Goal: Find specific page/section: Find specific page/section

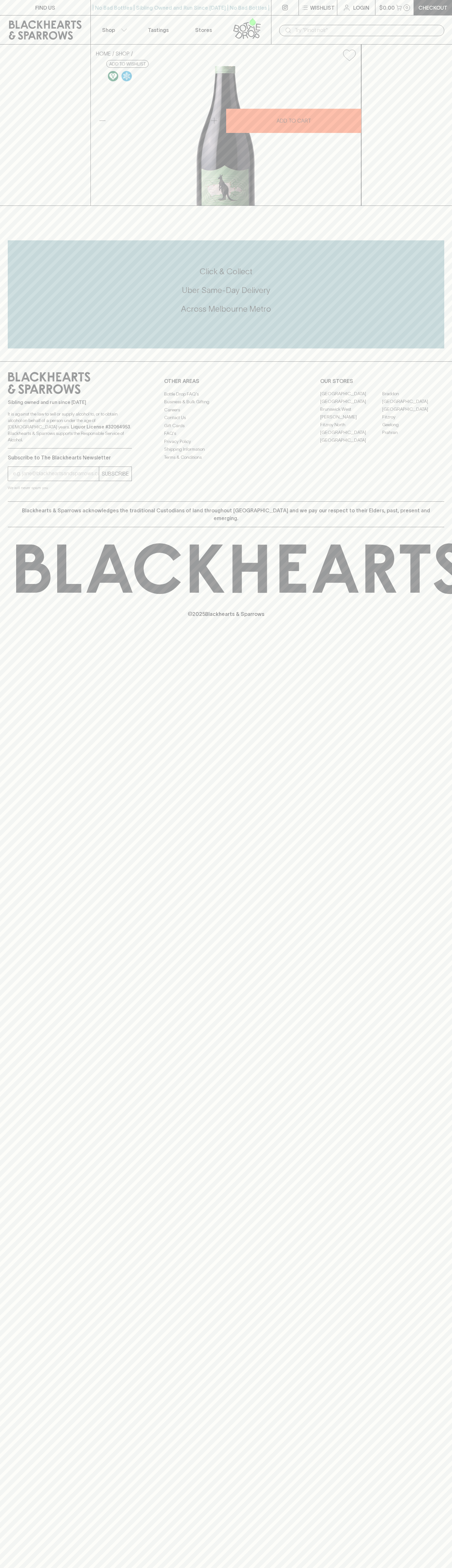
click at [351, 436] on link "[GEOGRAPHIC_DATA]" at bounding box center [351, 432] width 62 height 8
click at [381, 2] on button "$0.00 0" at bounding box center [394, 7] width 38 height 15
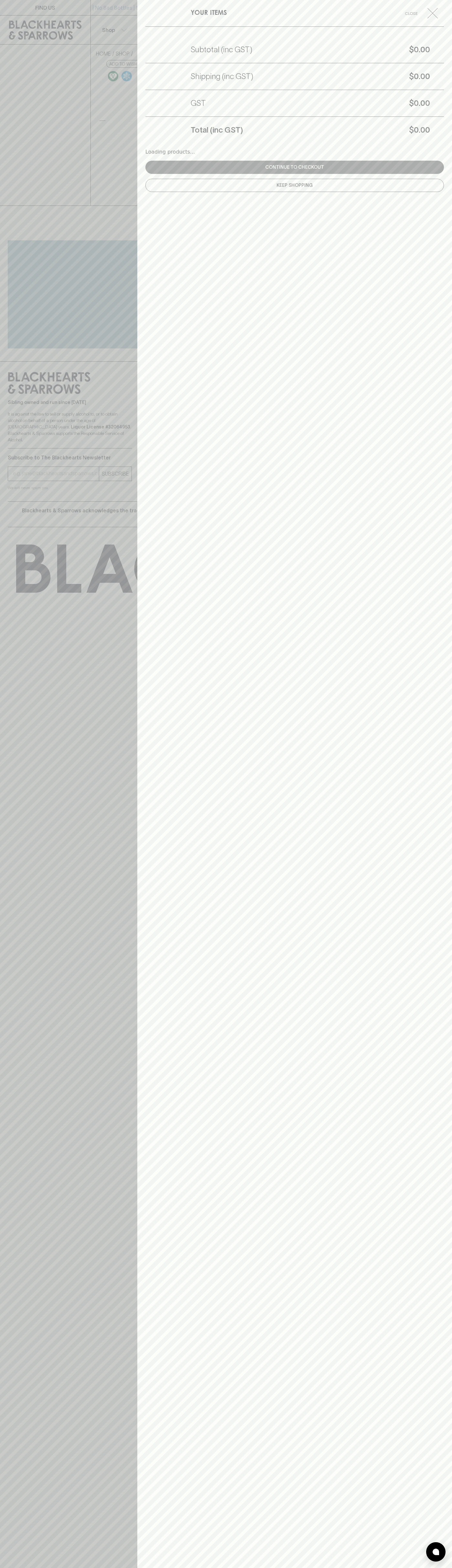
click at [177, 1567] on html "FIND US | No Bad Bottles | Sibling Owned and Run Since 2006 | No Bad Bottles | …" at bounding box center [226, 784] width 452 height 1568
click at [15, 1479] on div at bounding box center [226, 784] width 452 height 1568
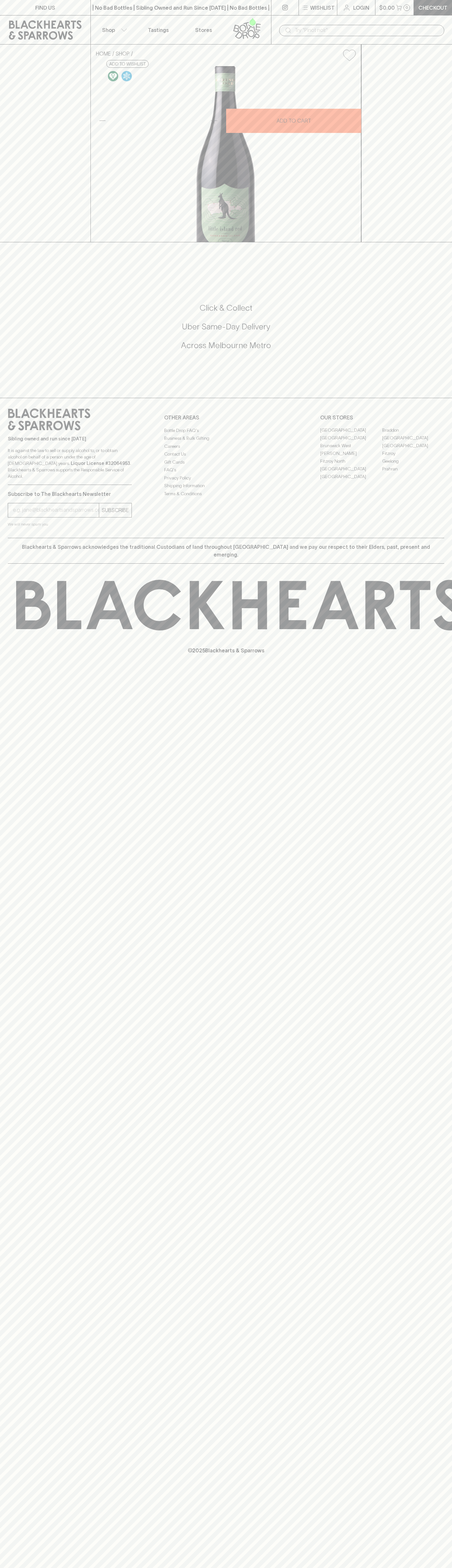
click at [351, 473] on link "[GEOGRAPHIC_DATA]" at bounding box center [351, 469] width 62 height 8
